Goal: Find specific page/section: Find specific page/section

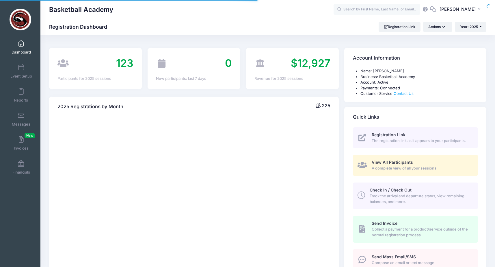
select select
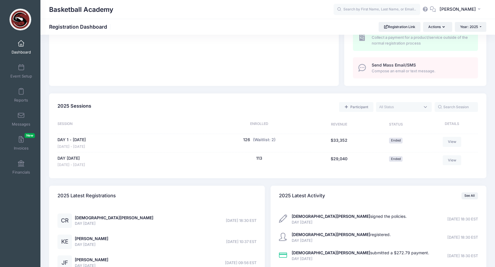
scroll to position [197, 0]
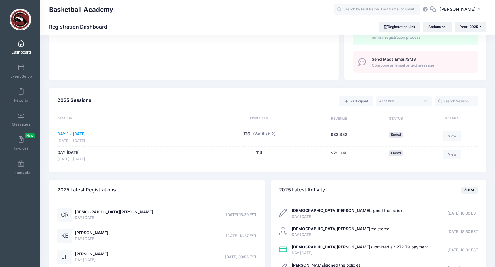
click at [86, 134] on link "DAY 1 - August 9" at bounding box center [72, 134] width 28 height 6
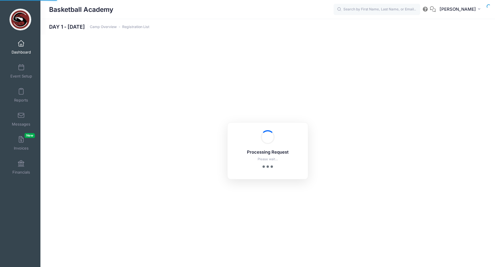
select select "10"
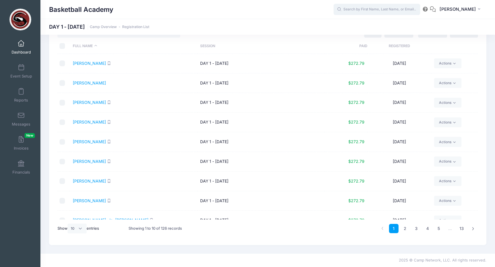
click at [363, 12] on input "text" at bounding box center [377, 10] width 87 height 12
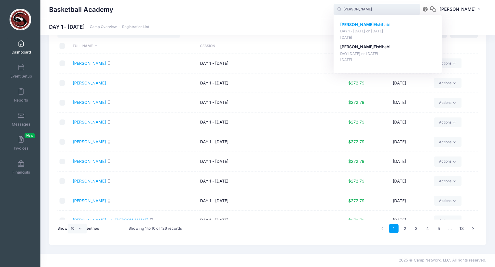
click at [367, 26] on p "Zade Elshihabi" at bounding box center [387, 25] width 95 height 6
type input "Zade Elshihabi (DAY 1 - August 9, Aug-09, 2025)"
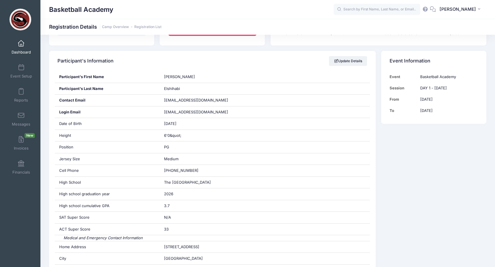
scroll to position [87, 0]
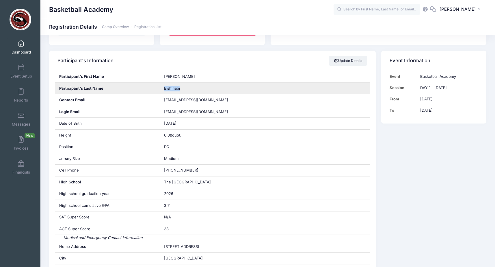
drag, startPoint x: 184, startPoint y: 87, endPoint x: 160, endPoint y: 88, distance: 23.4
click at [160, 88] on div "Elshihabi" at bounding box center [265, 89] width 210 height 12
copy span "Elshihabi"
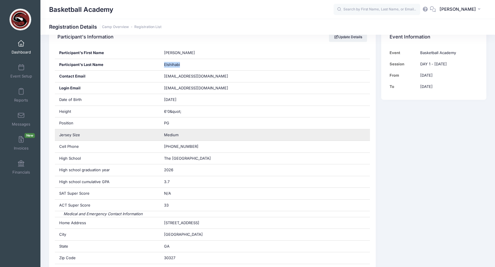
scroll to position [0, 0]
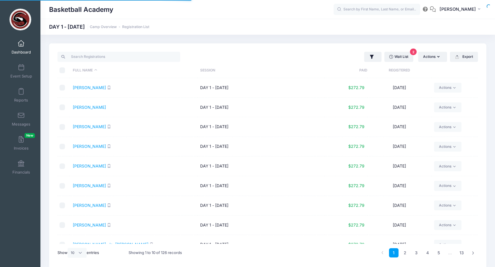
select select "10"
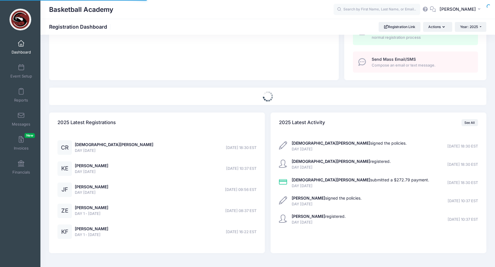
select select
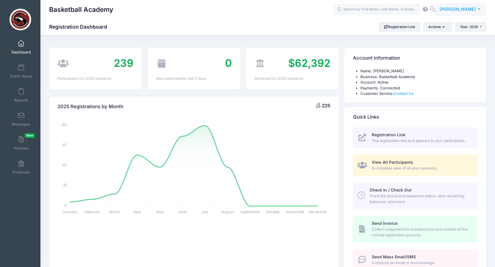
click at [480, 9] on icon "button" at bounding box center [480, 9] width 5 height 0
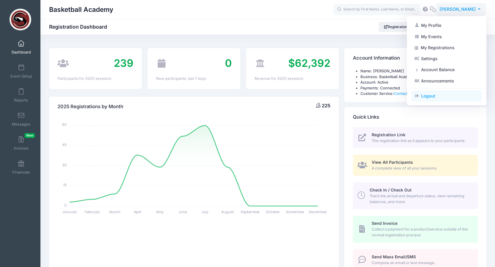
click at [433, 95] on link "Logout" at bounding box center [447, 95] width 70 height 11
